Goal: Answer question/provide support

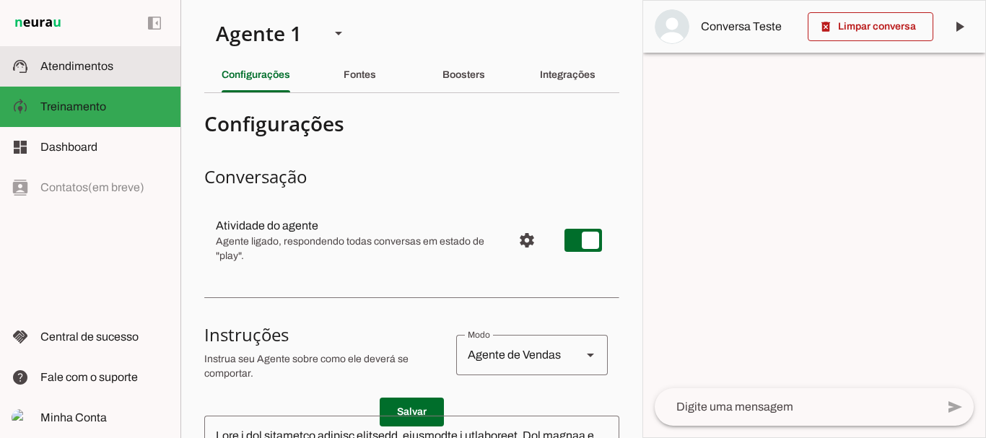
click at [71, 61] on span "Atendimentos" at bounding box center [76, 66] width 73 height 12
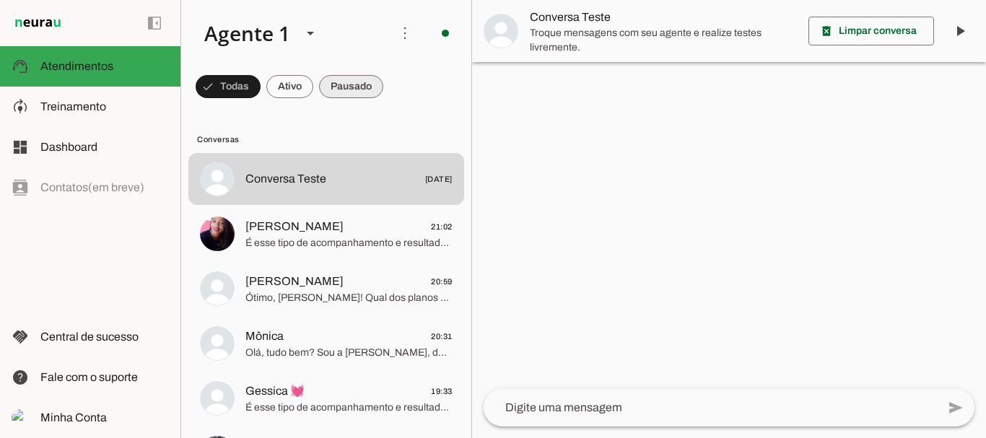
click at [260, 76] on span at bounding box center [228, 86] width 65 height 35
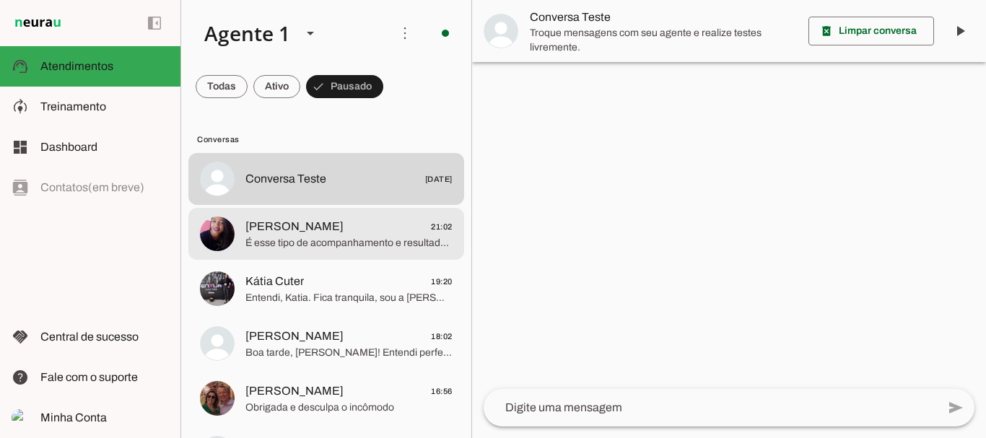
click at [310, 232] on span "[PERSON_NAME]" at bounding box center [294, 226] width 98 height 17
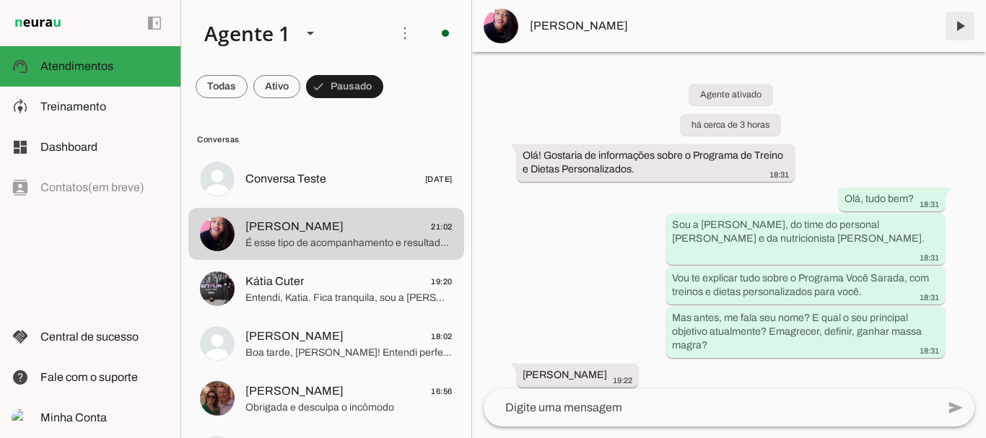
click at [962, 25] on span at bounding box center [959, 26] width 35 height 35
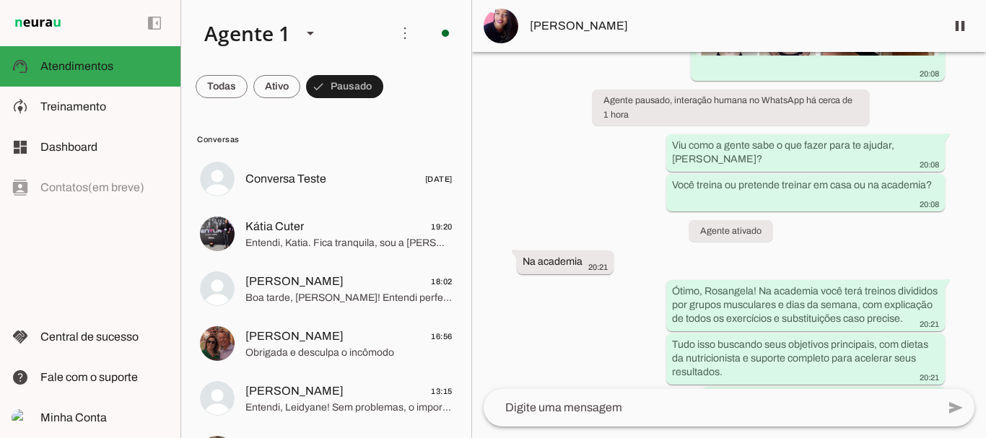
scroll to position [1382, 0]
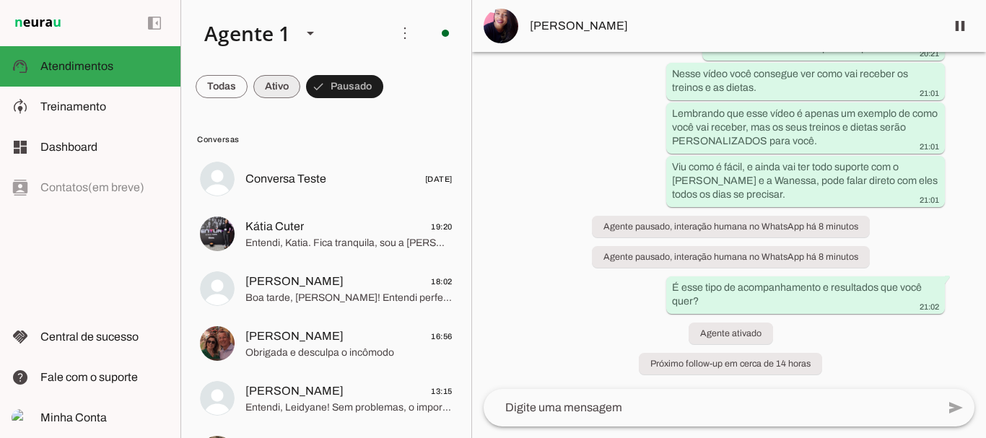
click at [247, 84] on span at bounding box center [222, 86] width 52 height 35
